Goal: Transaction & Acquisition: Purchase product/service

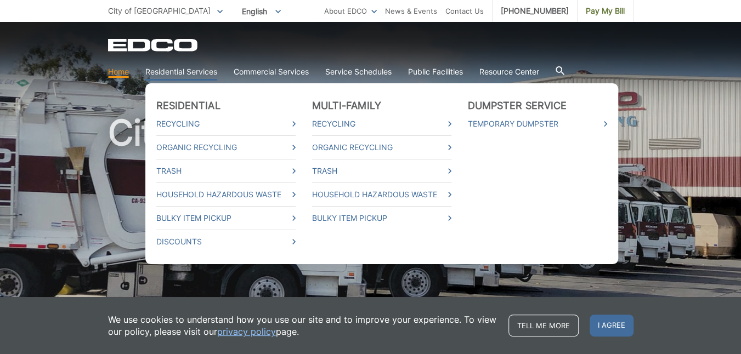
click at [178, 73] on link "Residential Services" at bounding box center [181, 72] width 72 height 12
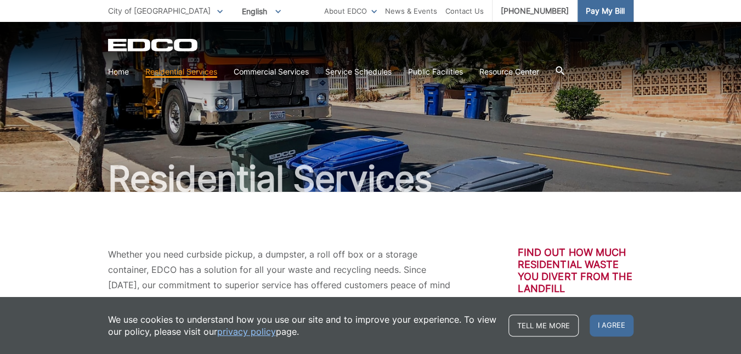
click at [609, 13] on span "Pay My Bill" at bounding box center [605, 11] width 39 height 12
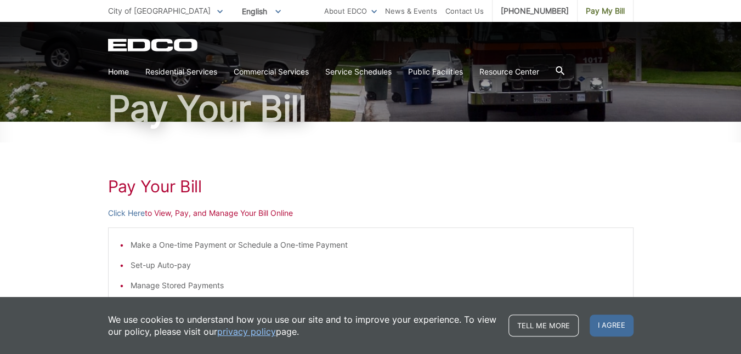
scroll to position [110, 0]
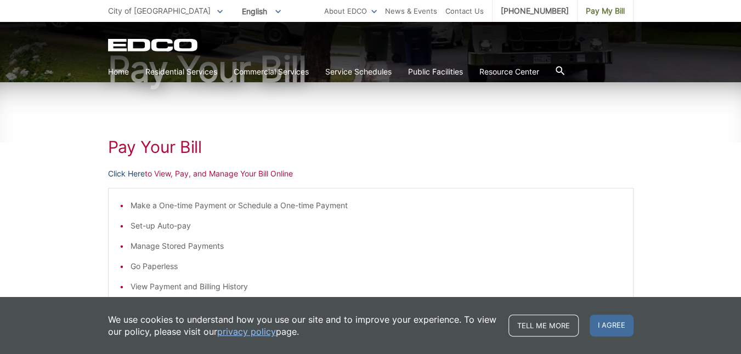
click at [119, 172] on link "Click Here" at bounding box center [126, 174] width 37 height 12
click at [120, 70] on link "Home" at bounding box center [118, 72] width 21 height 12
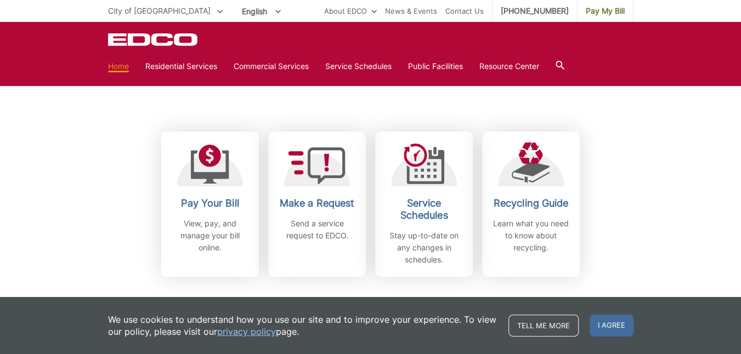
scroll to position [329, 0]
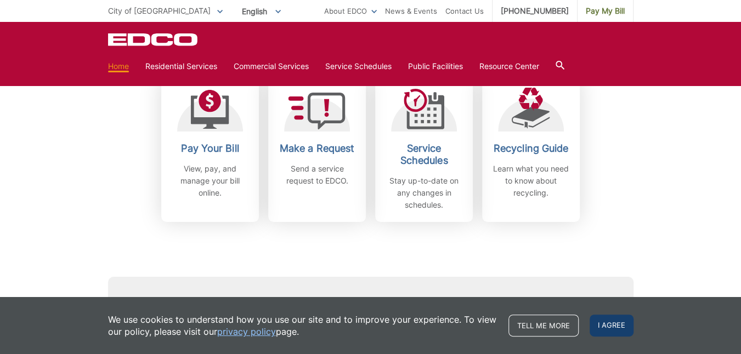
click at [620, 327] on span "I agree" at bounding box center [611, 326] width 44 height 22
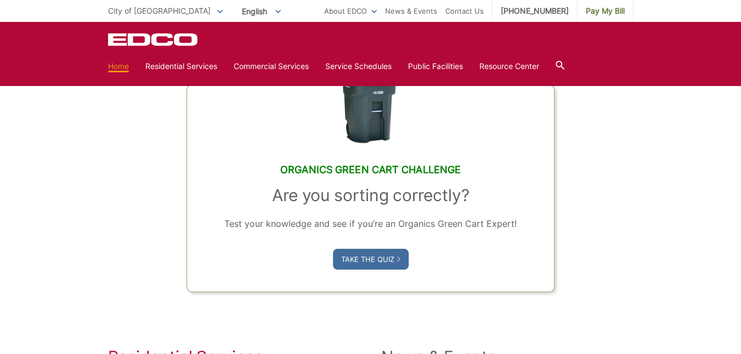
scroll to position [643, 0]
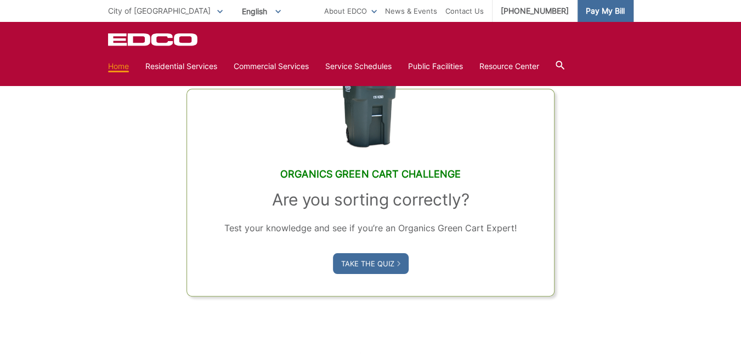
click at [592, 10] on span "Pay My Bill" at bounding box center [605, 11] width 39 height 12
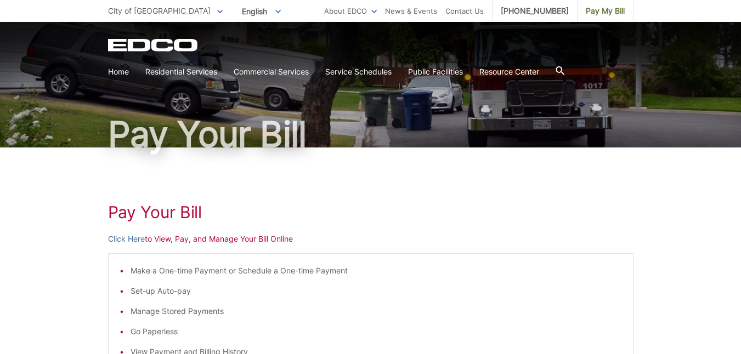
scroll to position [55, 0]
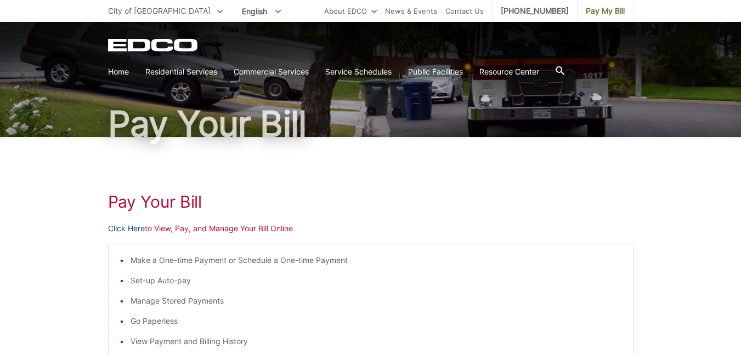
click at [133, 228] on link "Click Here" at bounding box center [126, 229] width 37 height 12
